Goal: Task Accomplishment & Management: Manage account settings

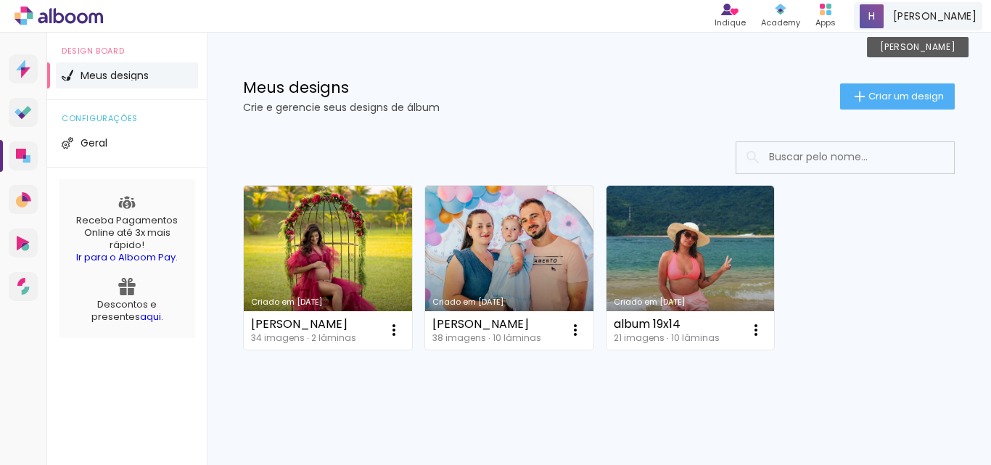
click at [965, 15] on span "[PERSON_NAME]" at bounding box center [934, 16] width 83 height 15
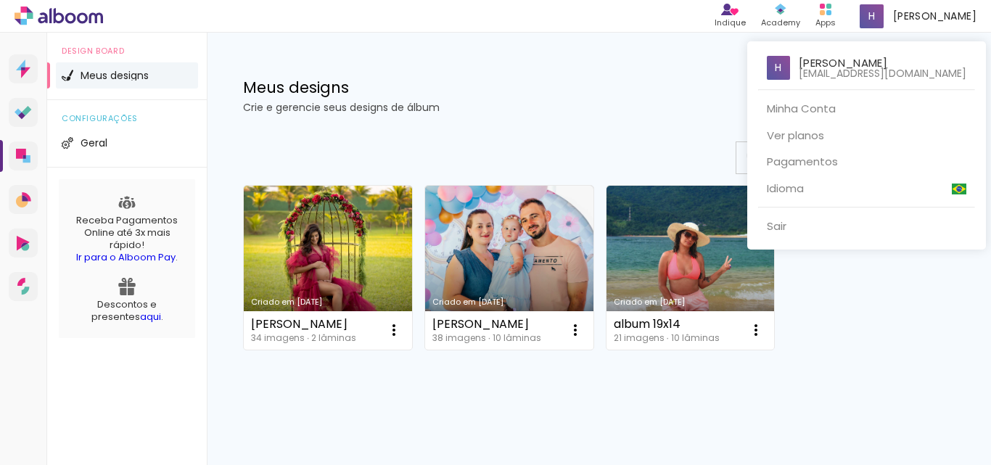
click at [955, 13] on div at bounding box center [495, 232] width 991 height 465
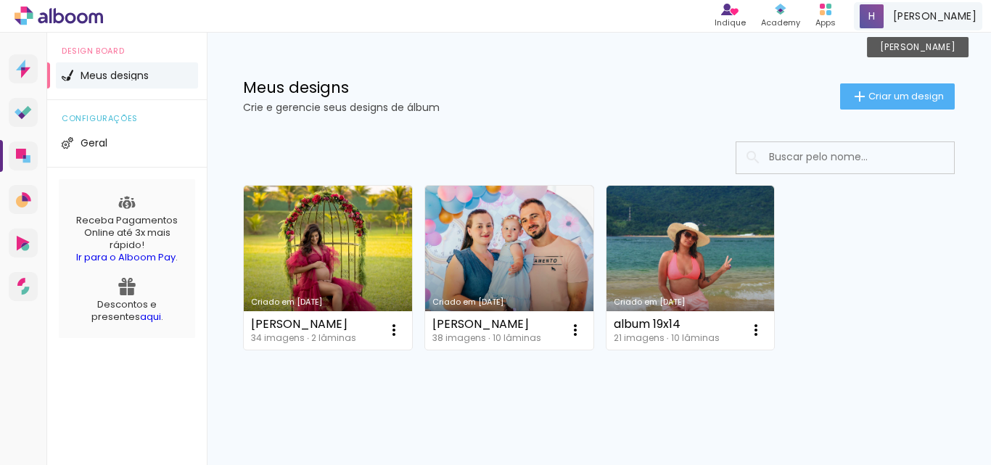
click at [884, 20] on span at bounding box center [872, 16] width 24 height 24
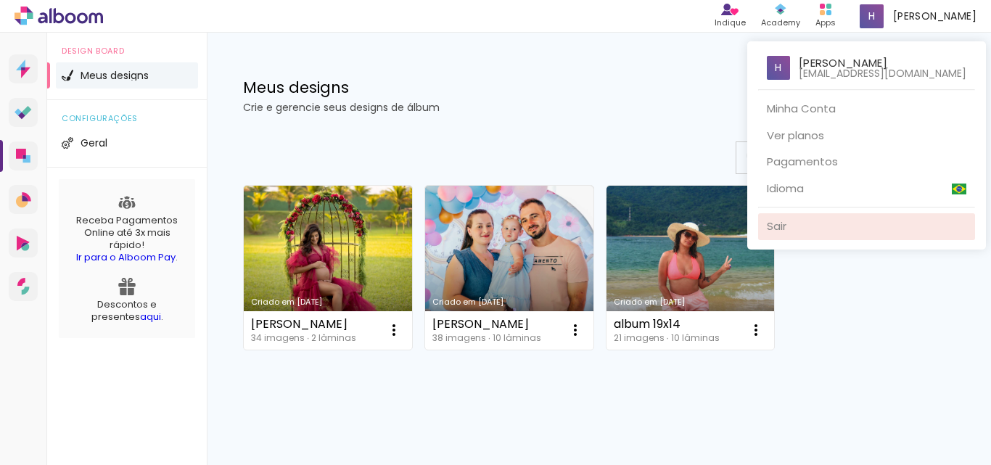
click at [794, 223] on link "Sair" at bounding box center [866, 226] width 217 height 27
